Goal: Navigation & Orientation: Find specific page/section

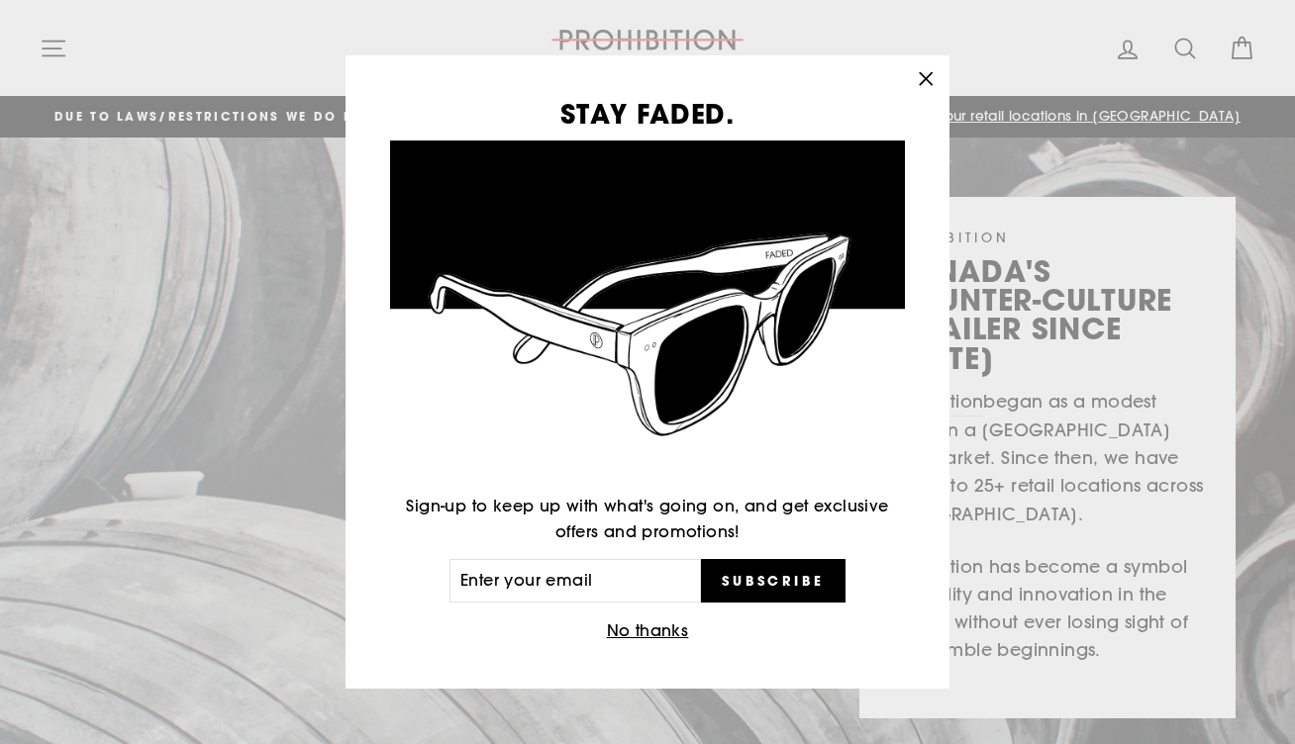
click at [921, 80] on icon "button" at bounding box center [926, 79] width 28 height 28
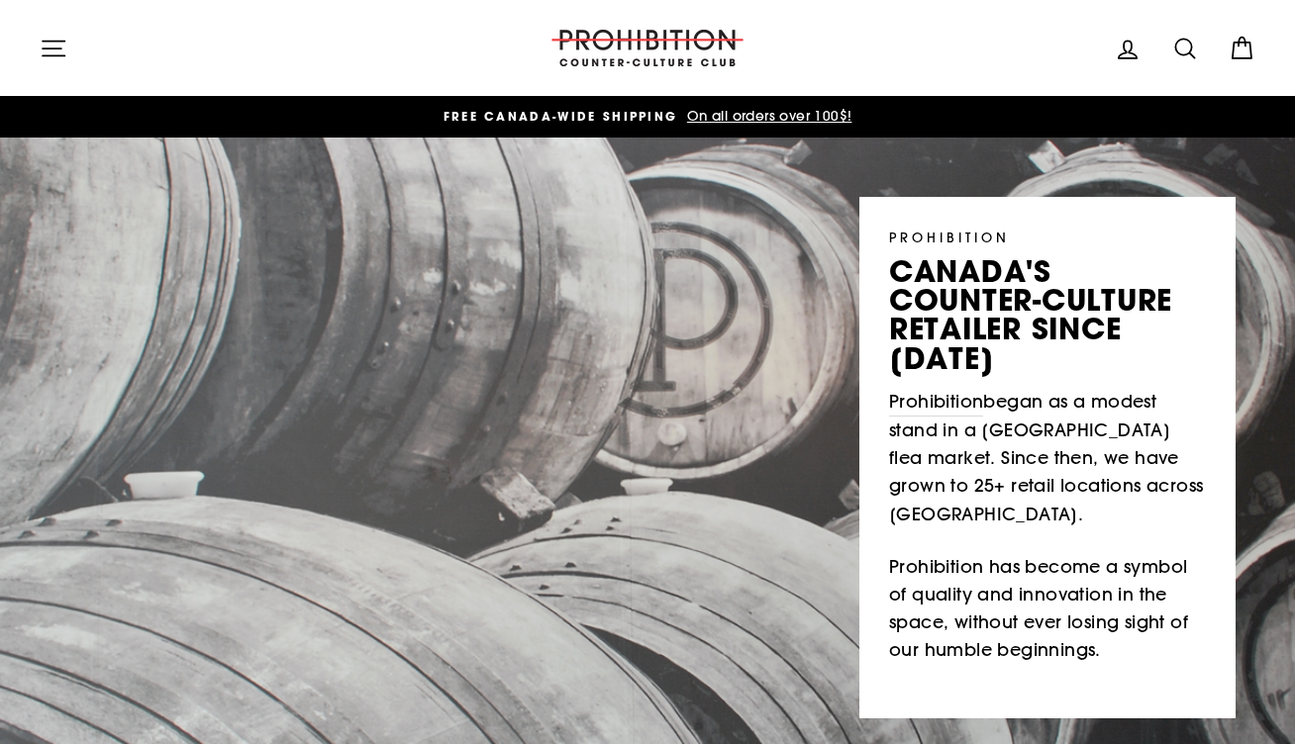
click at [50, 48] on icon "button" at bounding box center [54, 48] width 22 height 15
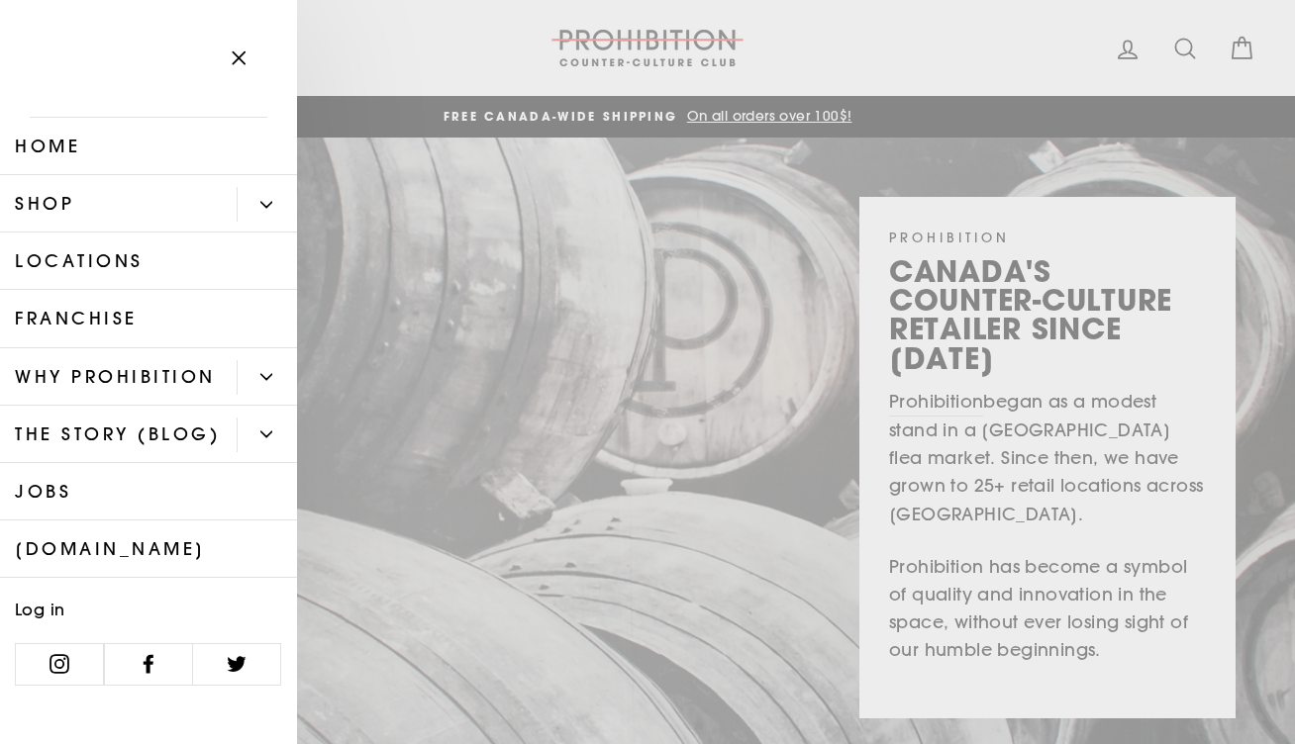
click at [68, 201] on link "Shop" at bounding box center [118, 203] width 237 height 57
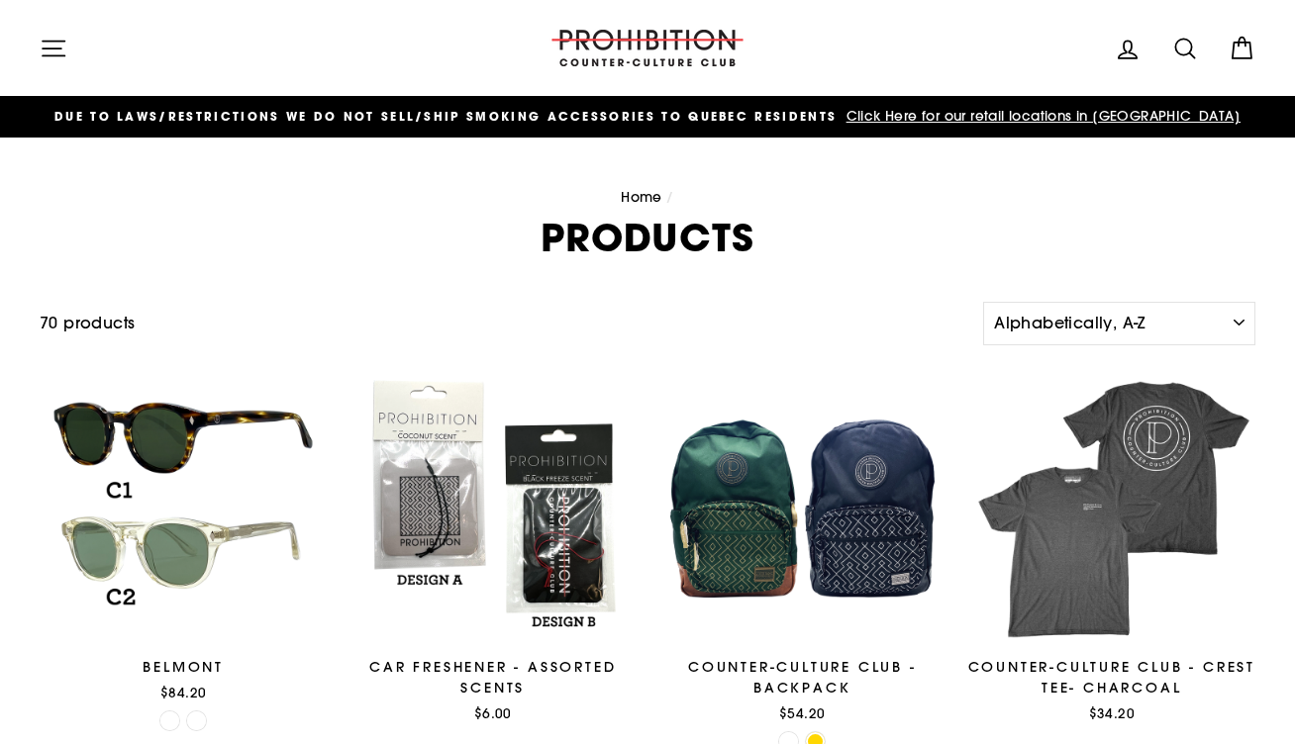
click at [61, 55] on icon "button" at bounding box center [54, 48] width 22 height 15
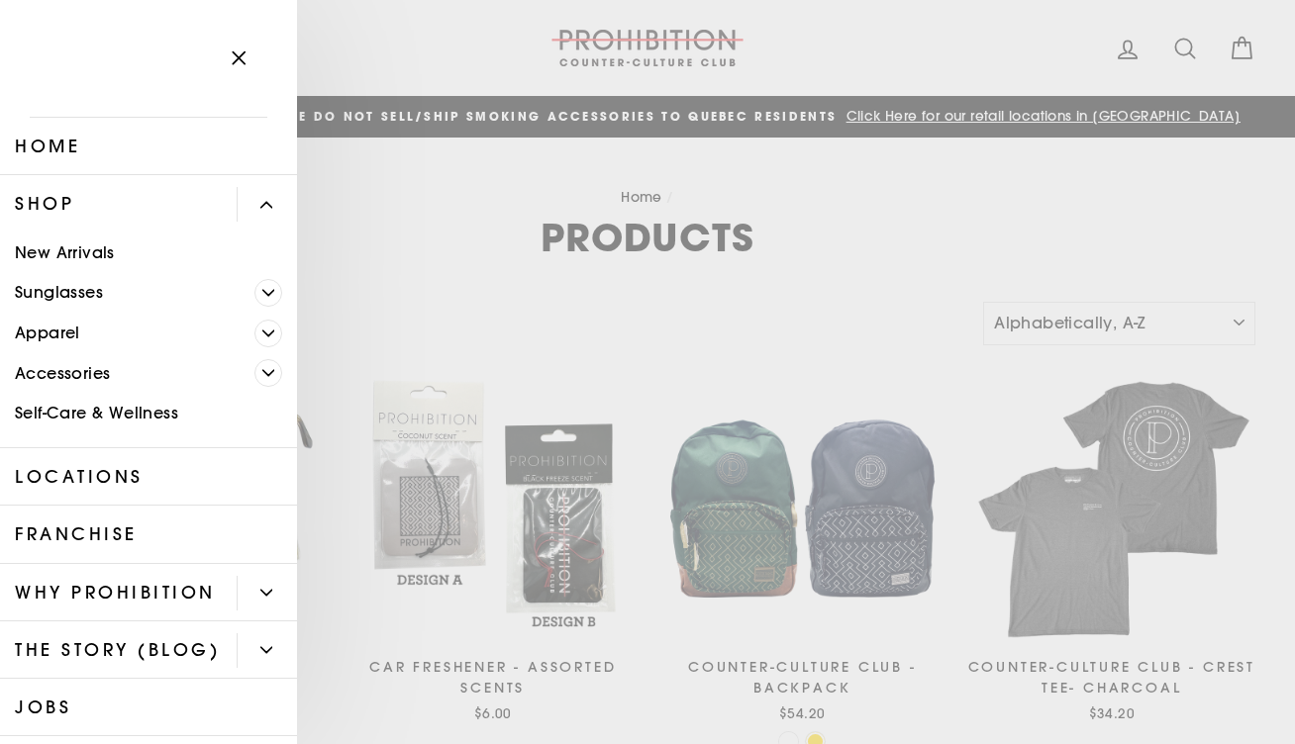
click at [176, 468] on link "Locations" at bounding box center [148, 476] width 297 height 57
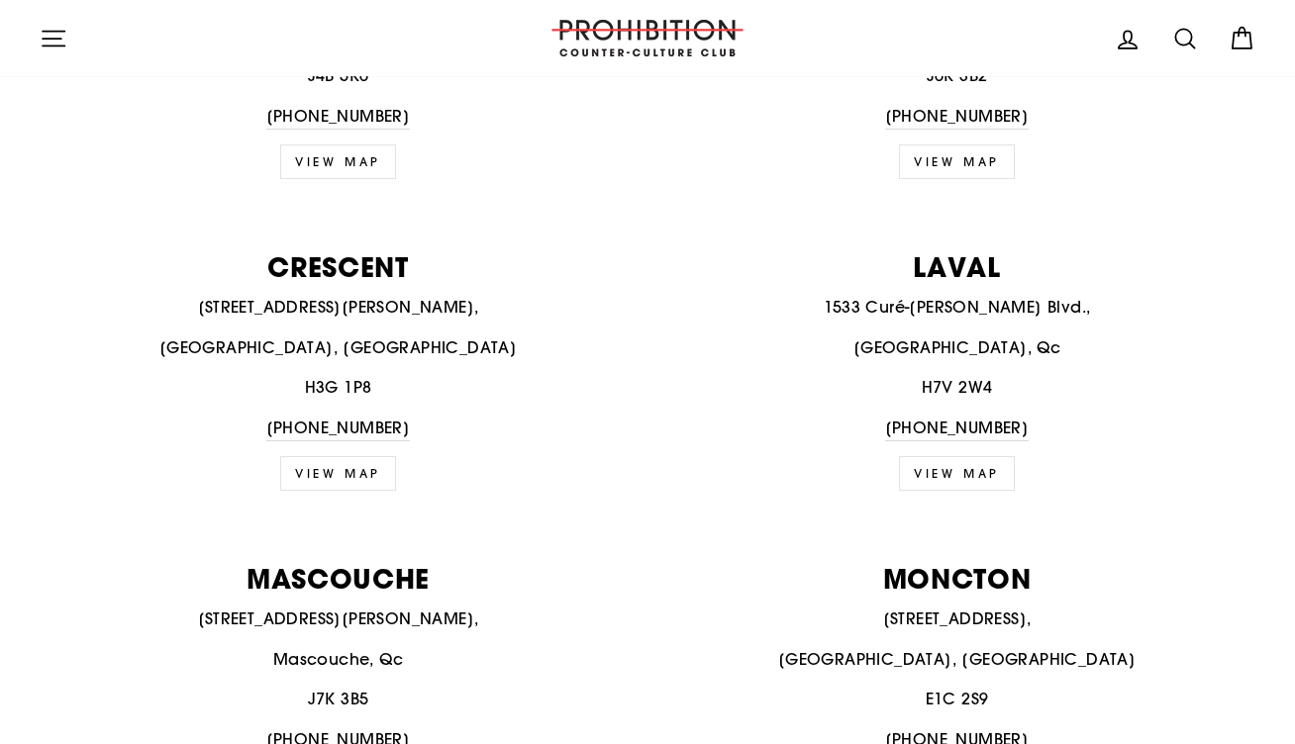
scroll to position [1308, 0]
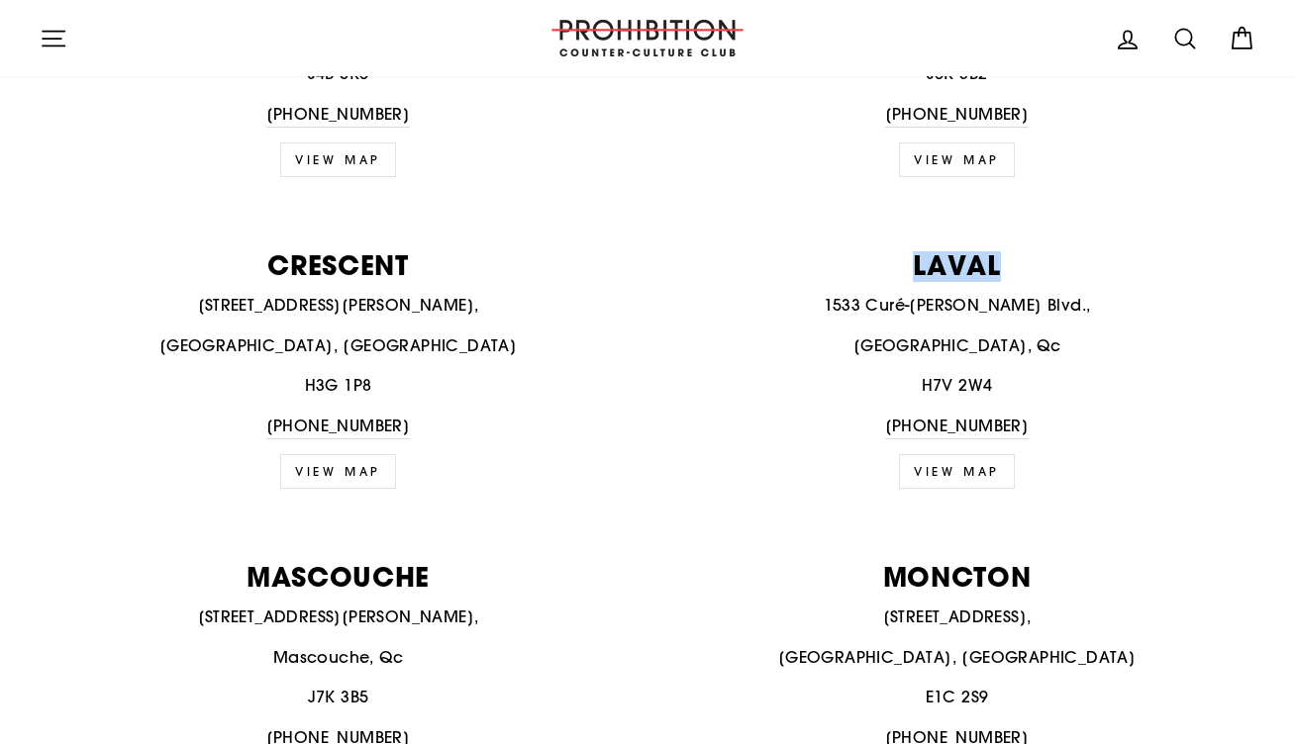
drag, startPoint x: 1006, startPoint y: 259, endPoint x: 914, endPoint y: 257, distance: 92.1
click at [914, 257] on p "LAVAL" at bounding box center [956, 264] width 597 height 27
copy p "LAVAL"
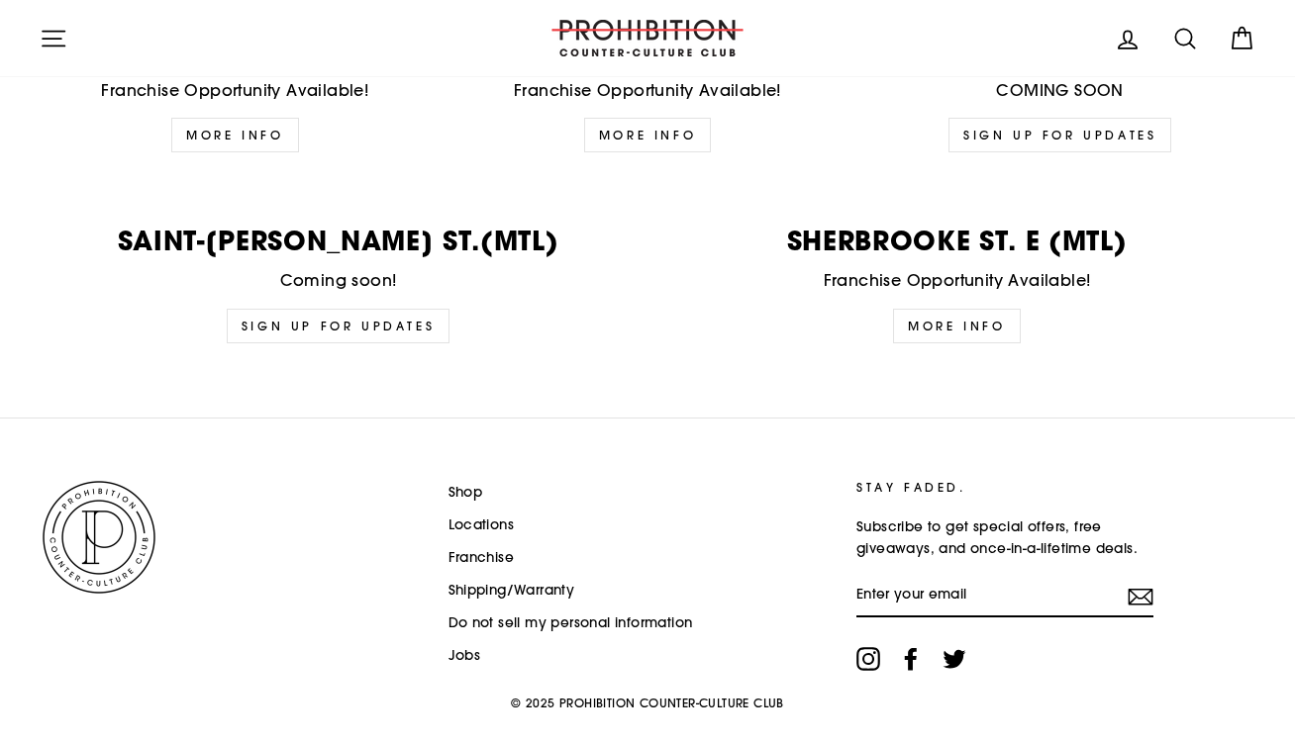
scroll to position [4961, 0]
click at [58, 48] on icon "button" at bounding box center [54, 39] width 28 height 28
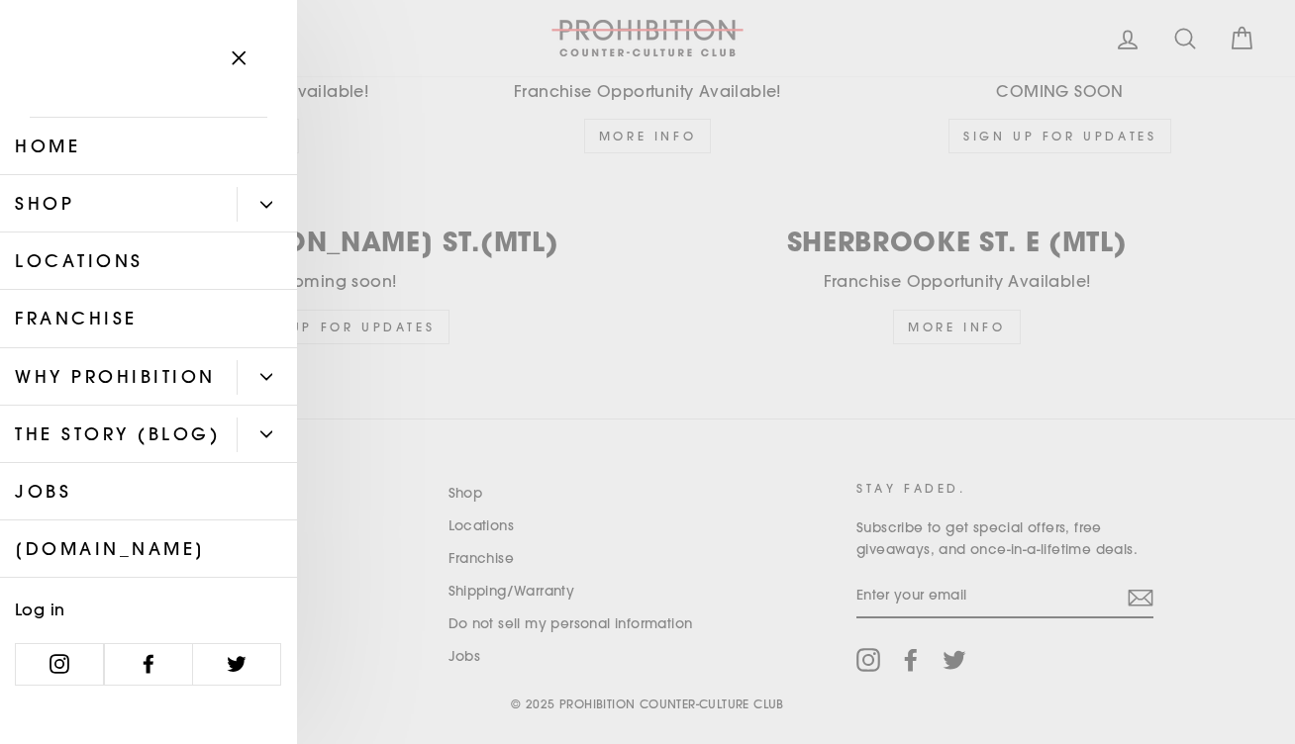
click at [55, 204] on link "Shop" at bounding box center [118, 203] width 237 height 57
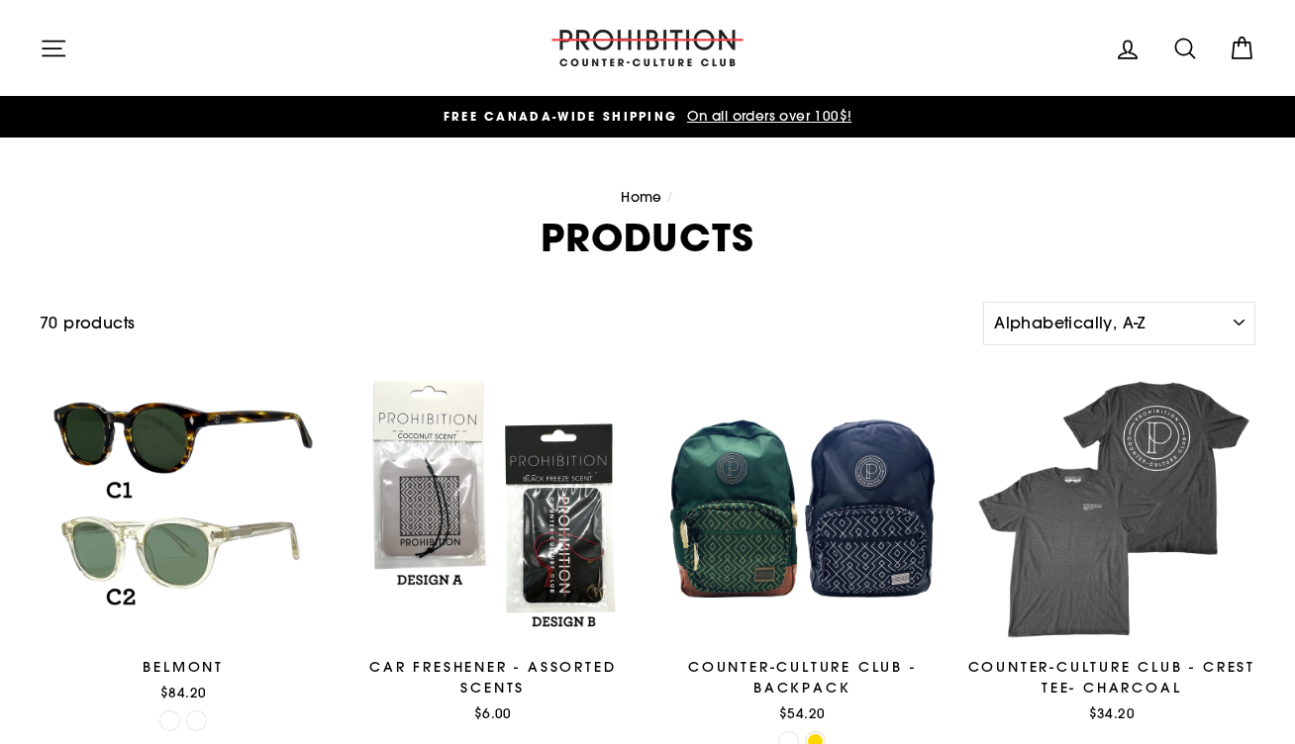
click at [60, 50] on icon "button" at bounding box center [54, 49] width 28 height 28
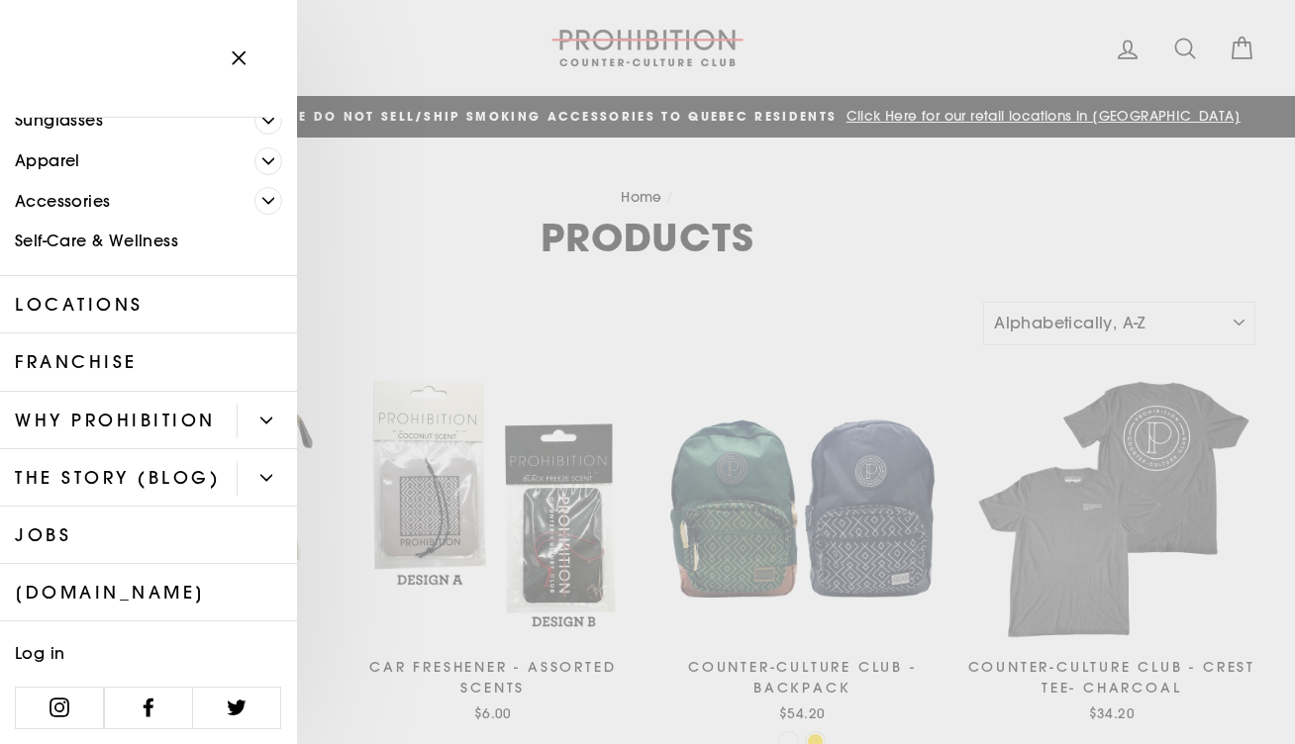
scroll to position [171, 0]
click at [148, 588] on link "[DOMAIN_NAME]" at bounding box center [148, 593] width 297 height 57
